Goal: Task Accomplishment & Management: Manage account settings

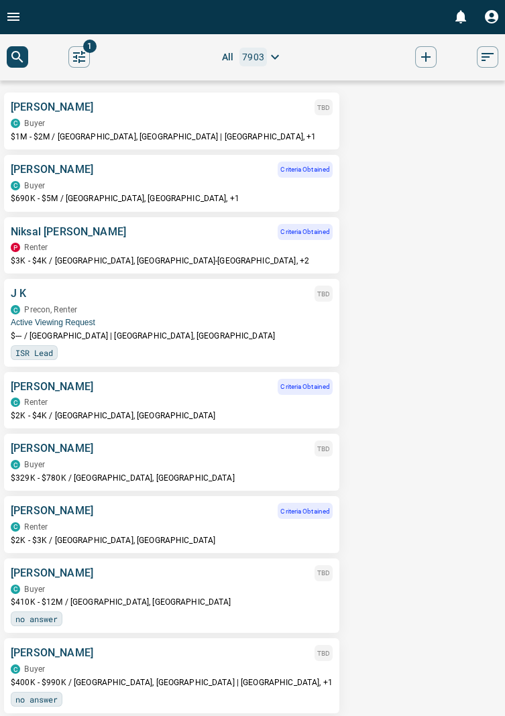
click at [80, 456] on div "[PERSON_NAME] TBD" at bounding box center [172, 448] width 322 height 16
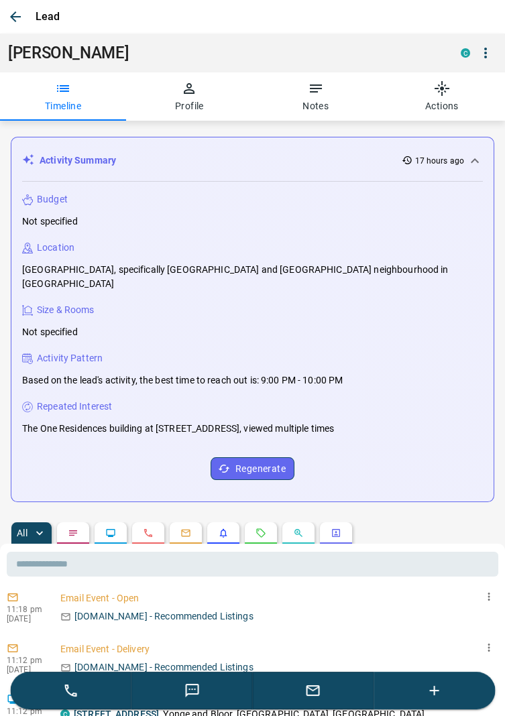
click at [439, 691] on icon "button" at bounding box center [434, 690] width 16 height 16
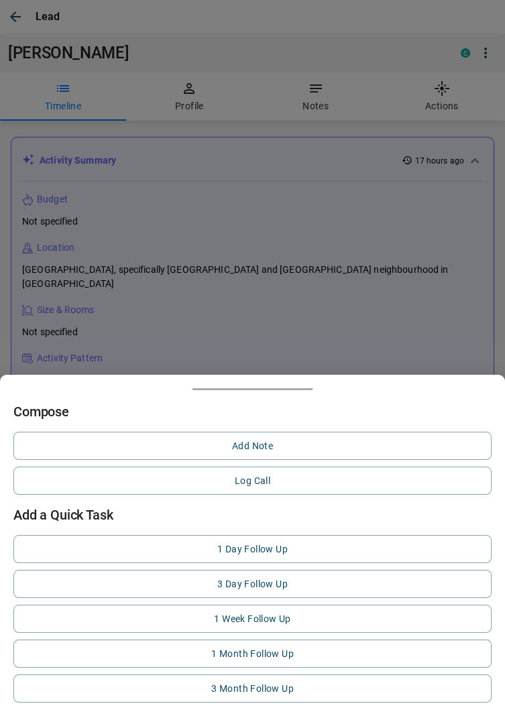
click at [318, 210] on div at bounding box center [252, 358] width 505 height 716
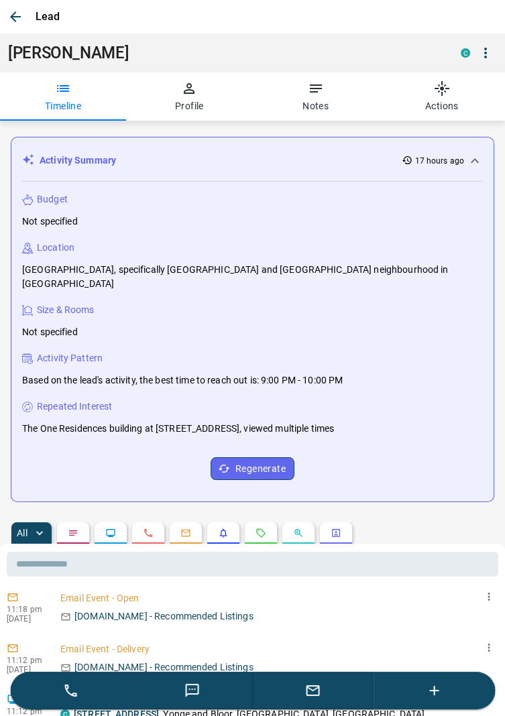
click at [324, 92] on button "Notes" at bounding box center [316, 96] width 126 height 48
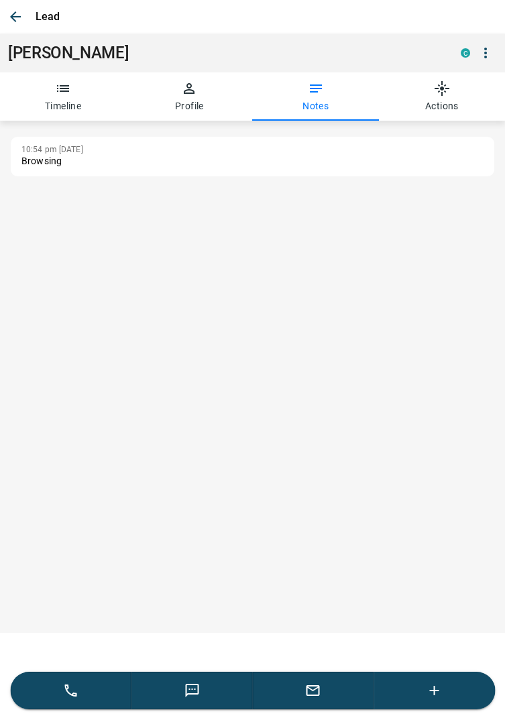
click at [323, 698] on button "button" at bounding box center [313, 690] width 121 height 38
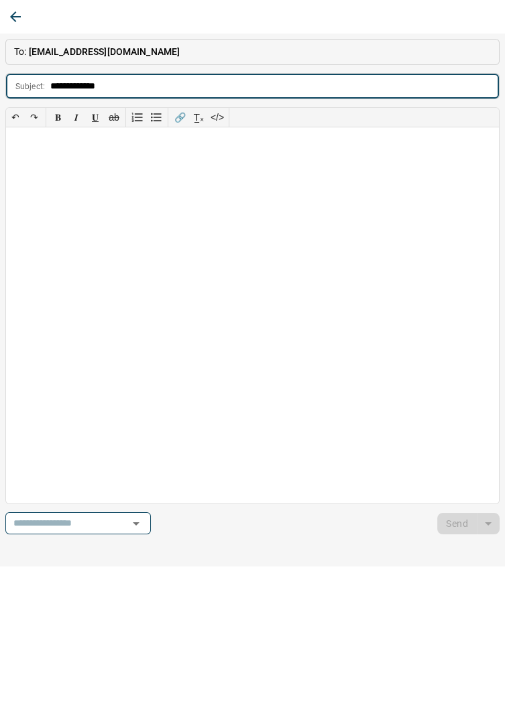
type input "**********"
click at [40, 157] on div at bounding box center [252, 315] width 492 height 376
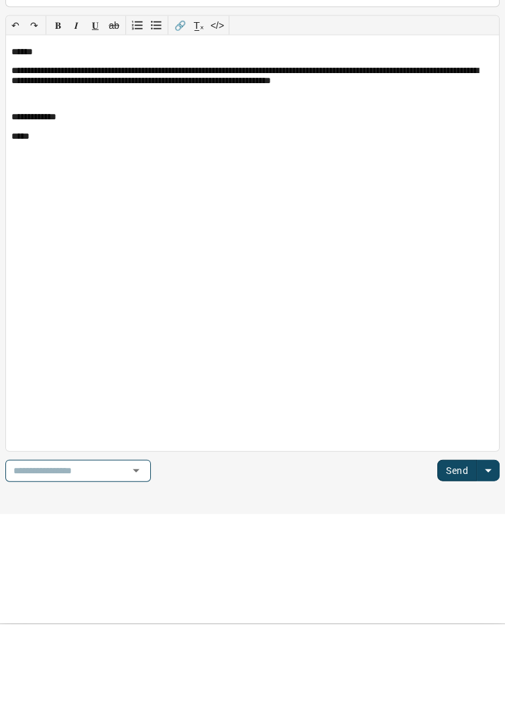
click at [457, 561] on button "Send" at bounding box center [457, 561] width 40 height 21
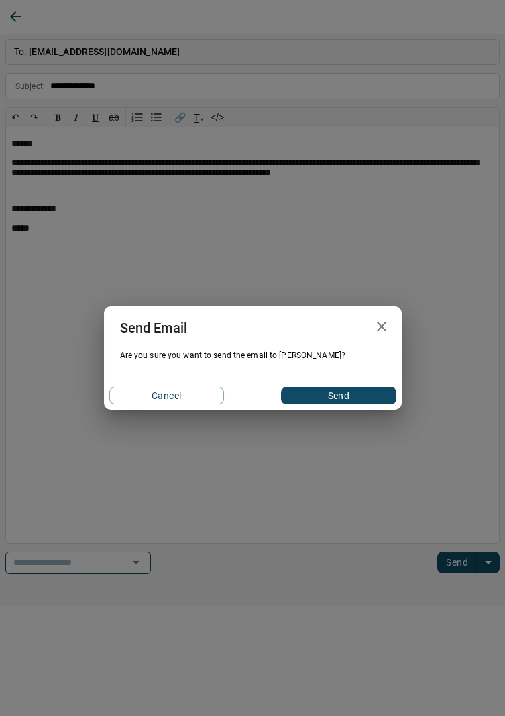
click at [350, 395] on button "Send" at bounding box center [338, 395] width 115 height 17
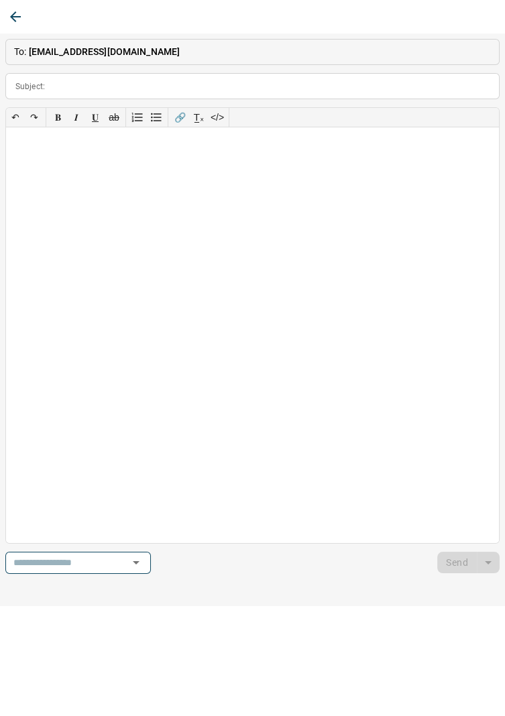
click at [13, 16] on icon "button" at bounding box center [15, 16] width 11 height 11
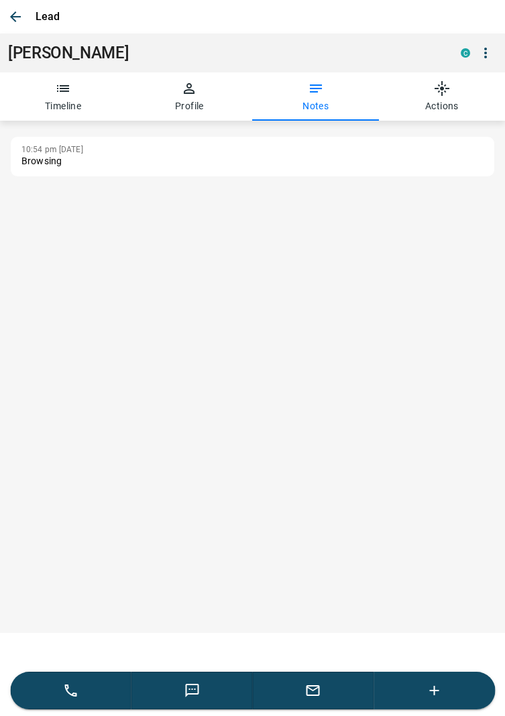
click at [437, 691] on icon "button" at bounding box center [434, 690] width 16 height 16
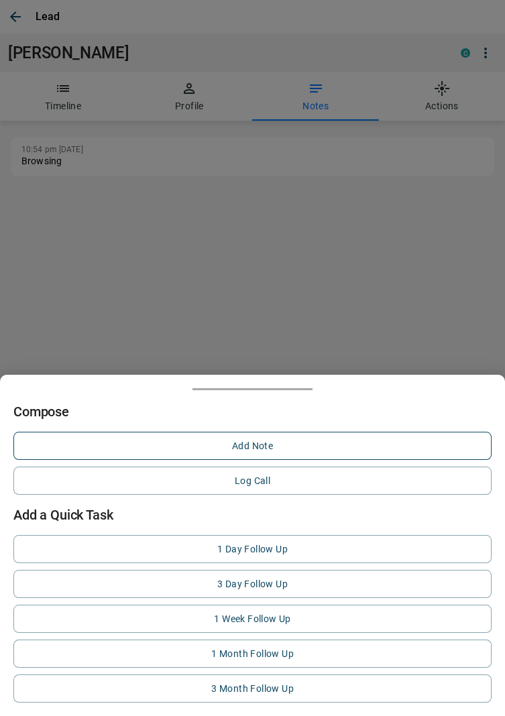
click at [266, 444] on button "Add Note" at bounding box center [252, 445] width 478 height 28
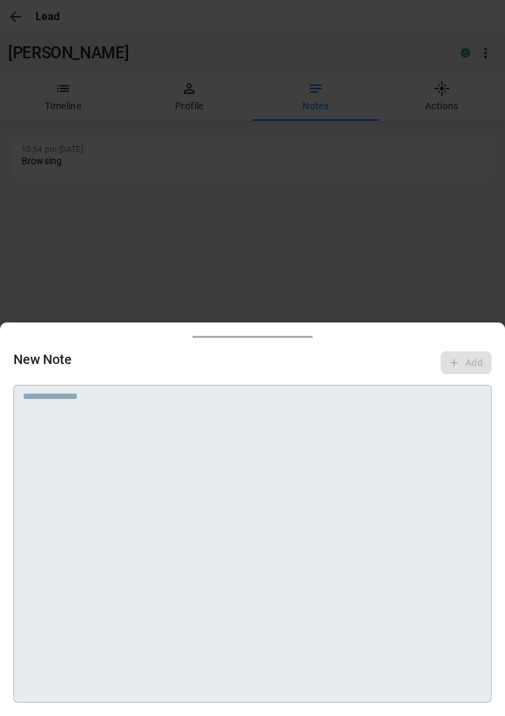
click at [197, 396] on textarea at bounding box center [252, 408] width 459 height 34
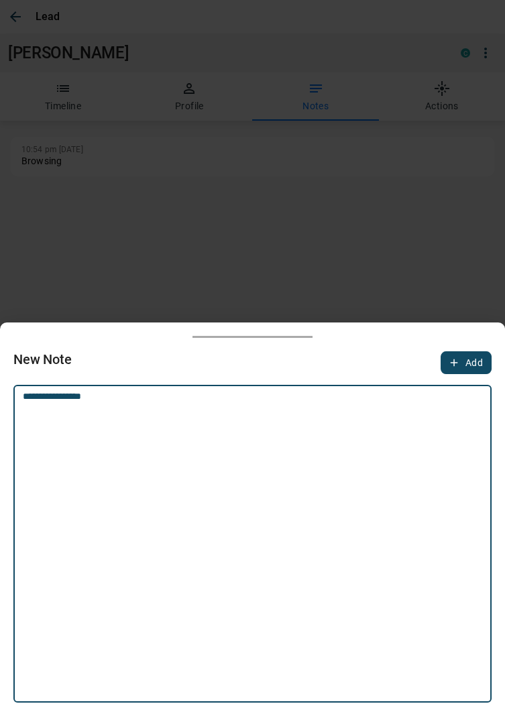
type textarea "**********"
click at [472, 354] on button "Add" at bounding box center [465, 362] width 51 height 23
